Goal: Task Accomplishment & Management: Manage account settings

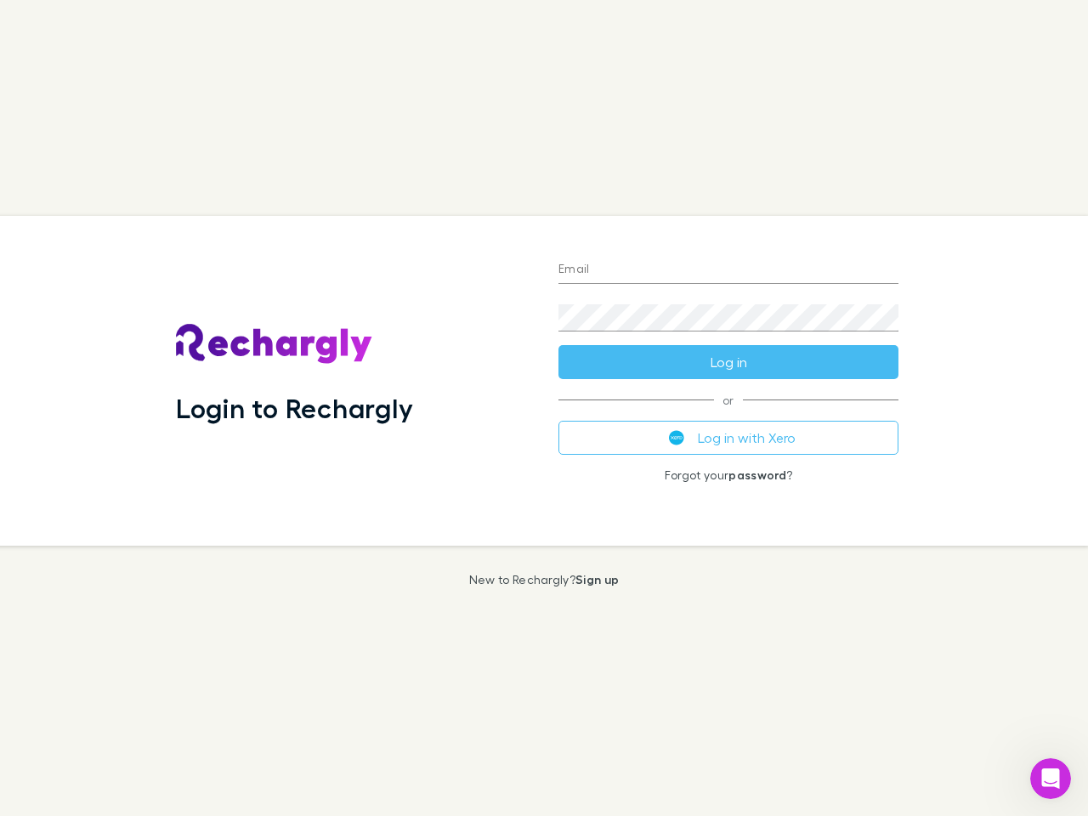
click at [544, 408] on div "Login to Rechargly" at bounding box center [353, 381] width 383 height 330
click at [729, 270] on input "Email" at bounding box center [729, 270] width 340 height 27
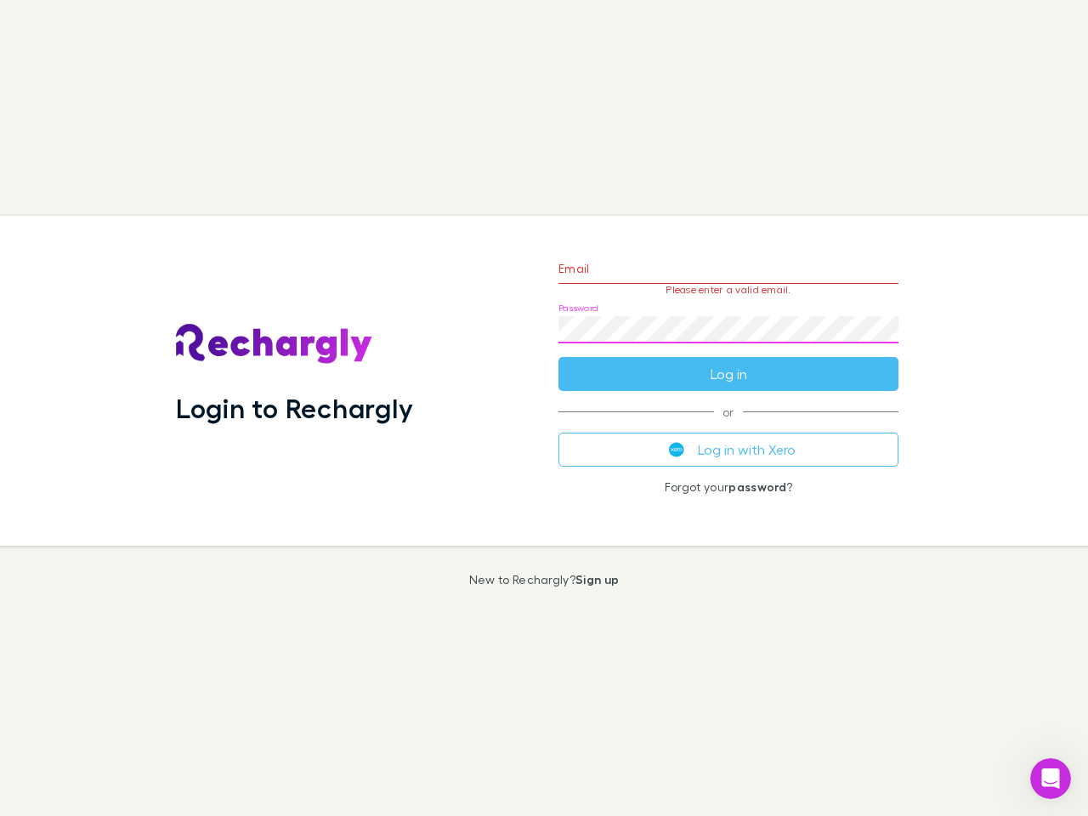
click at [729, 362] on form "Email Please enter a valid email. Password Log in" at bounding box center [729, 317] width 340 height 148
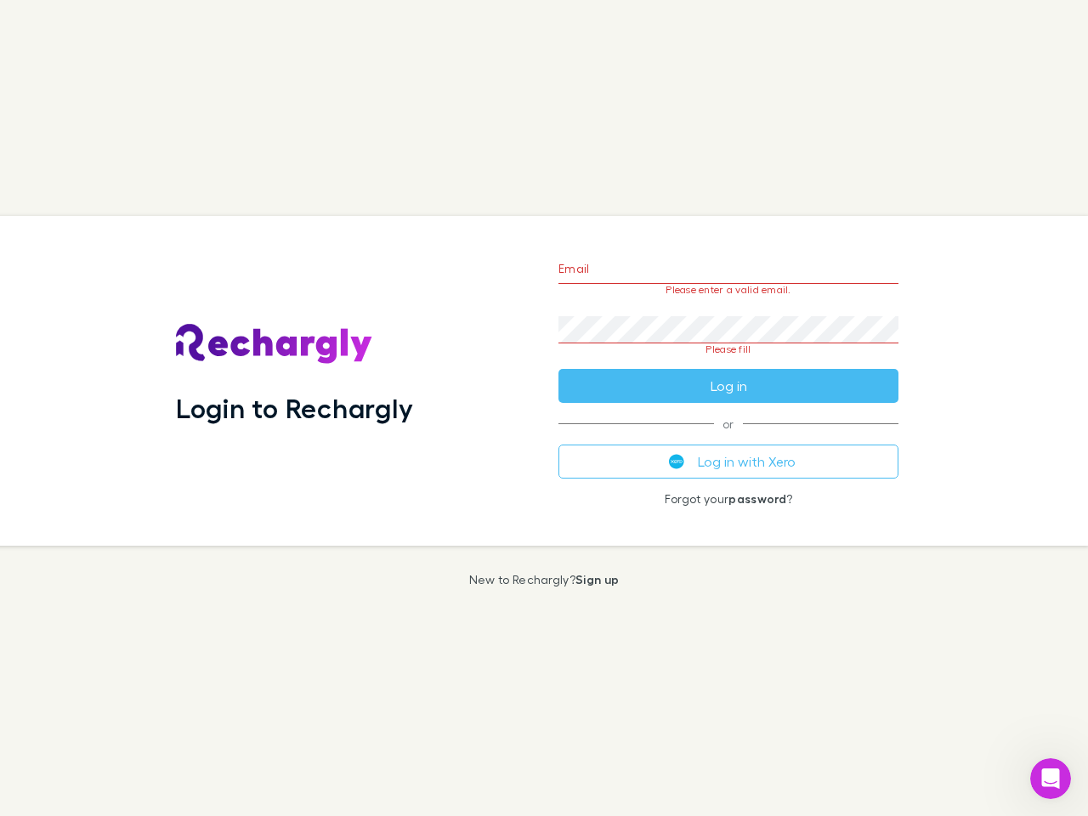
click at [729, 438] on div "Email Please enter a valid email. Password Please fill Log in or Log in with Xe…" at bounding box center [728, 381] width 367 height 330
click at [1051, 779] on icon "Open Intercom Messenger" at bounding box center [1051, 779] width 28 height 28
